Goal: Task Accomplishment & Management: Manage account settings

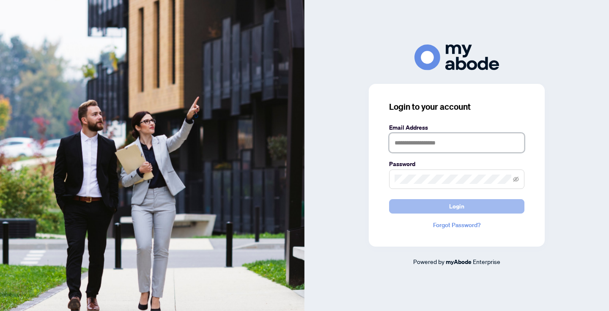
type input "**********"
click at [453, 207] on span "Login" at bounding box center [456, 206] width 15 height 14
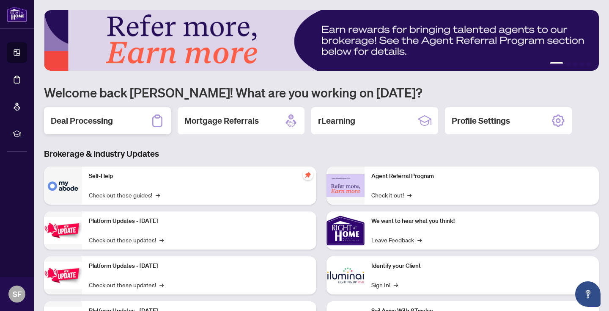
click at [92, 121] on h2 "Deal Processing" at bounding box center [82, 121] width 62 height 12
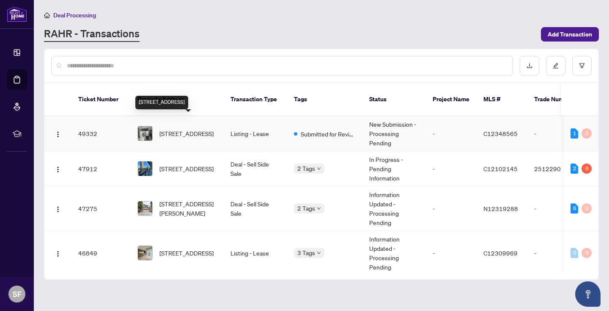
click at [191, 129] on span "701-100 Hayden St, Toronto, Ontario M4Y 3C7, Canada" at bounding box center [187, 133] width 54 height 9
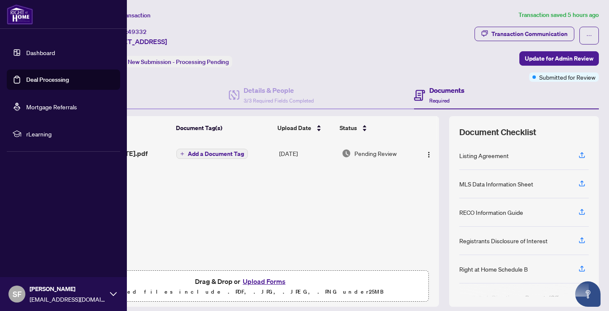
click at [47, 77] on link "Deal Processing" at bounding box center [47, 80] width 43 height 8
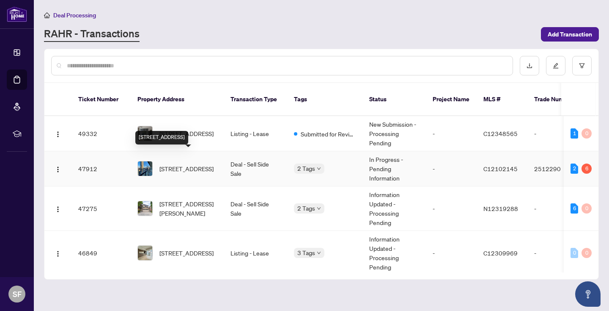
click at [195, 164] on span "2702-955 Bay St, Toronto, Ontario M5S 0C6, Canada" at bounding box center [187, 168] width 54 height 9
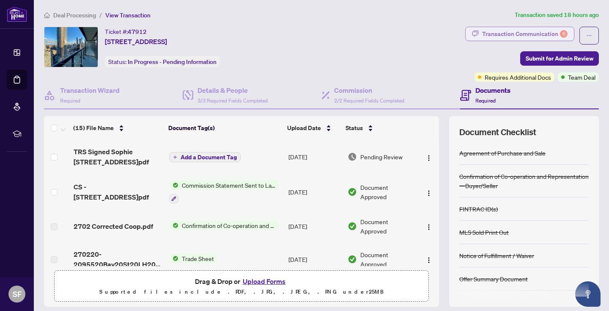
click at [557, 30] on div "Transaction Communication 6" at bounding box center [524, 34] width 85 height 14
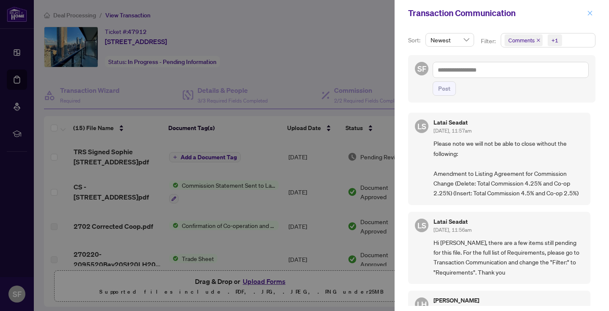
click at [589, 11] on icon "close" at bounding box center [590, 13] width 6 height 6
